Goal: Task Accomplishment & Management: Use online tool/utility

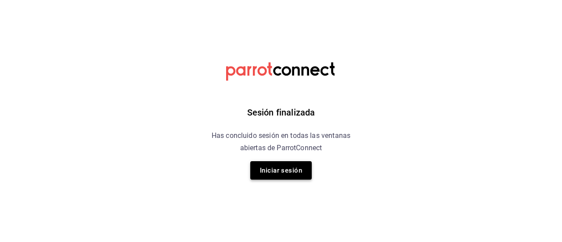
click at [273, 173] on button "Iniciar sesión" at bounding box center [281, 170] width 62 height 18
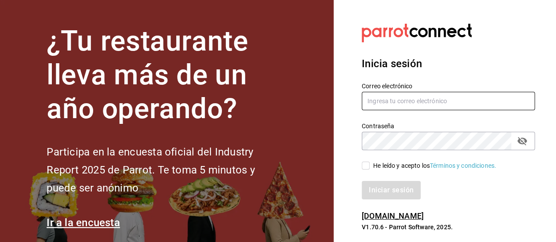
click at [419, 104] on input "text" at bounding box center [448, 101] width 173 height 18
type input "[EMAIL_ADDRESS][DOMAIN_NAME]"
click at [366, 168] on input "He leído y acepto los Términos y condiciones." at bounding box center [366, 166] width 8 height 8
checkbox input "true"
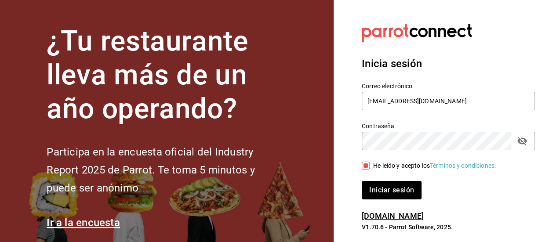
click at [377, 189] on button "Iniciar sesión" at bounding box center [392, 190] width 60 height 18
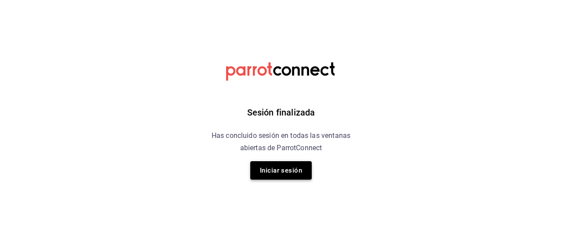
click at [303, 173] on button "Iniciar sesión" at bounding box center [281, 170] width 62 height 18
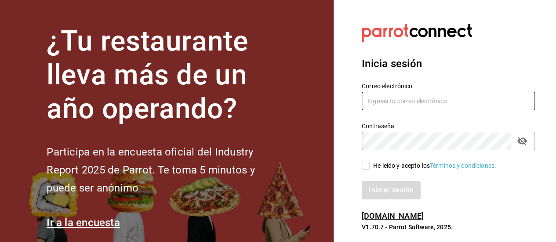
click at [425, 106] on input "text" at bounding box center [448, 101] width 173 height 18
type input "[EMAIL_ADDRESS][DOMAIN_NAME]"
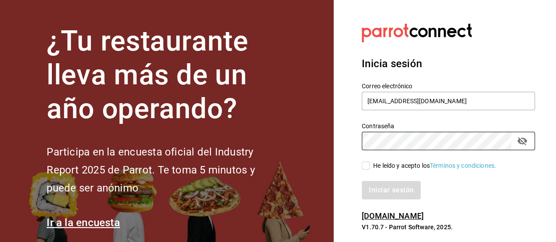
click at [365, 169] on div "Correo electrónico dayannajimennez@gmail.com Contraseña Contraseña He leído y a…" at bounding box center [443, 136] width 184 height 128
click at [366, 167] on input "He leído y acepto los Términos y condiciones." at bounding box center [366, 166] width 8 height 8
checkbox input "true"
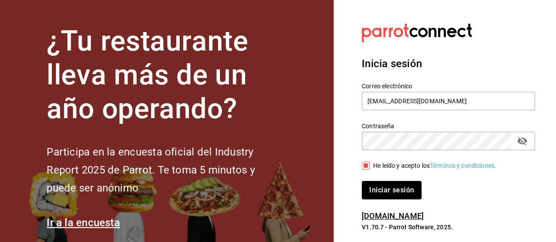
click at [378, 191] on button "Iniciar sesión" at bounding box center [392, 190] width 60 height 18
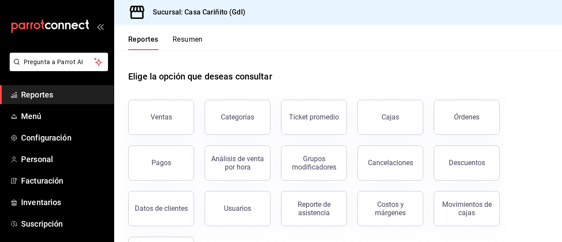
click at [472, 171] on button "Descuentos" at bounding box center [467, 162] width 66 height 35
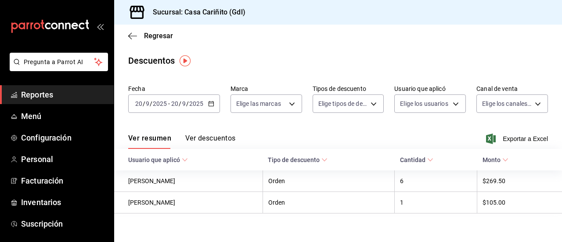
click at [493, 138] on span "Exportar a Excel" at bounding box center [518, 139] width 60 height 11
